Goal: Task Accomplishment & Management: Use online tool/utility

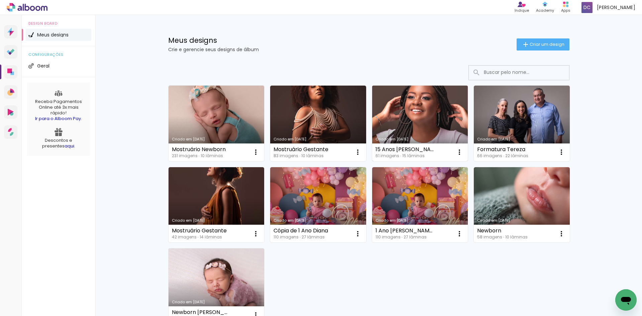
click at [438, 110] on link "Criado em [DATE]" at bounding box center [420, 124] width 96 height 76
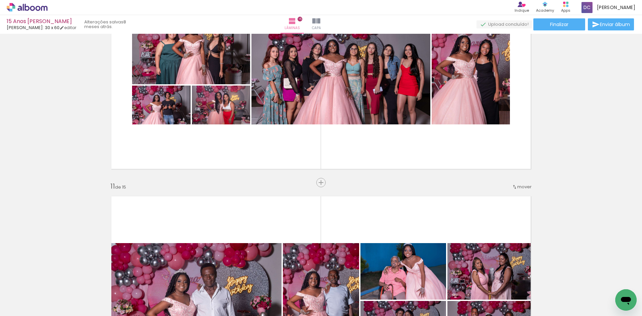
scroll to position [2308, 0]
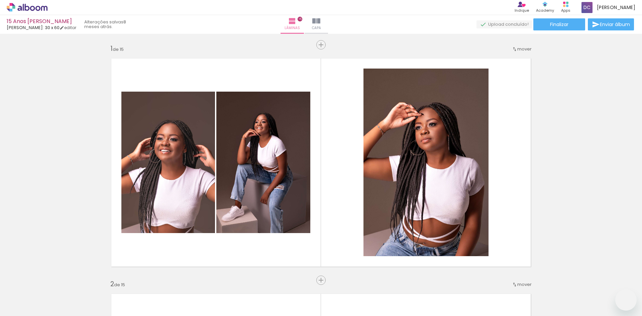
drag, startPoint x: 0, startPoint y: 0, endPoint x: 569, endPoint y: 4, distance: 569.2
click at [569, 4] on icon at bounding box center [565, 4] width 5 height 5
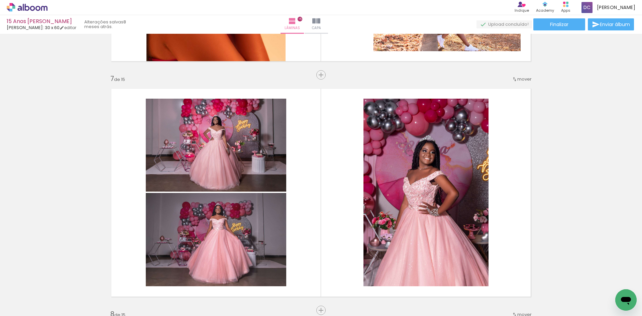
scroll to position [1304, 0]
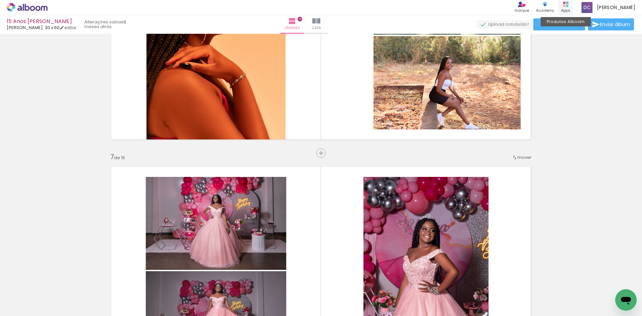
click at [571, 5] on div "Produtos Alboom Apps" at bounding box center [566, 8] width 15 height 14
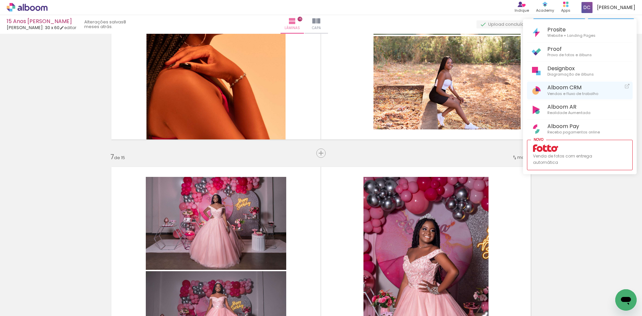
click at [603, 90] on link "Alboom CRM Vendas e fluxo de trabalho" at bounding box center [580, 91] width 106 height 18
